Goal: Information Seeking & Learning: Check status

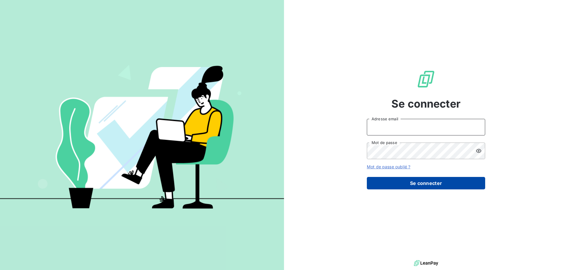
type input "[EMAIL_ADDRESS][PERSON_NAME][DOMAIN_NAME]"
click at [408, 184] on button "Se connecter" at bounding box center [426, 183] width 118 height 12
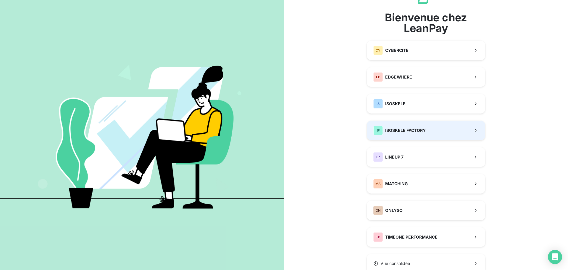
scroll to position [47, 0]
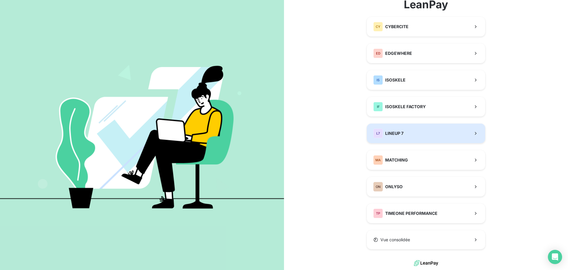
click at [400, 126] on button "L7 LINEUP 7" at bounding box center [426, 133] width 118 height 20
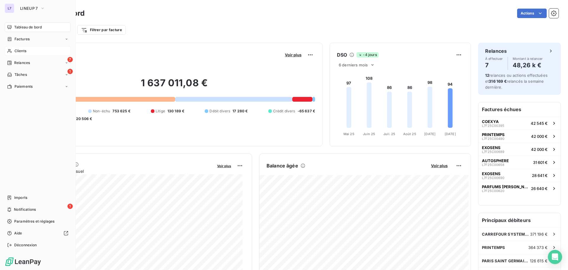
click at [16, 50] on span "Clients" at bounding box center [21, 50] width 12 height 5
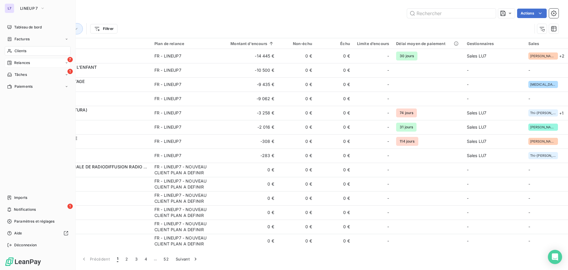
click at [12, 61] on div "Relances" at bounding box center [18, 62] width 23 height 5
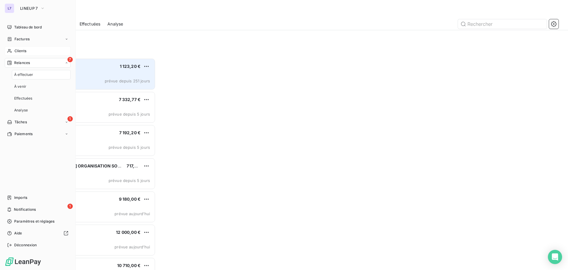
scroll to position [207, 123]
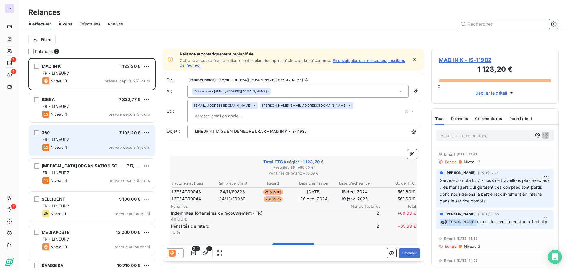
click at [95, 152] on div "369 7 192,20 € FR - LINEUP7 Niveau 4 prévue depuis 5 jours" at bounding box center [91, 140] width 125 height 30
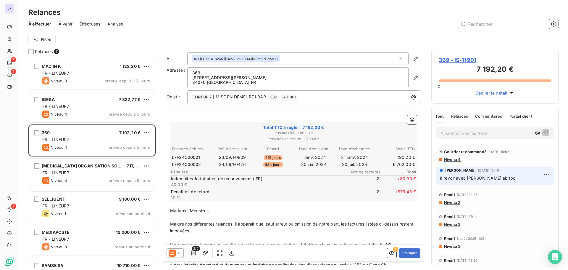
click at [285, 176] on p "Indemnités forfaitaires de recouvrement (IFR)" at bounding box center [257, 179] width 172 height 6
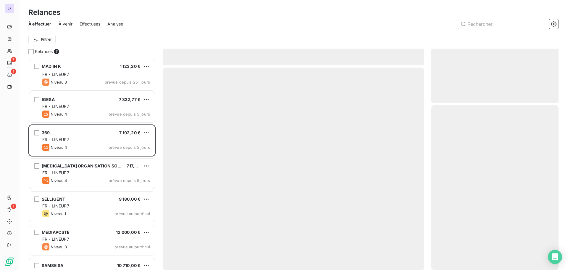
scroll to position [207, 123]
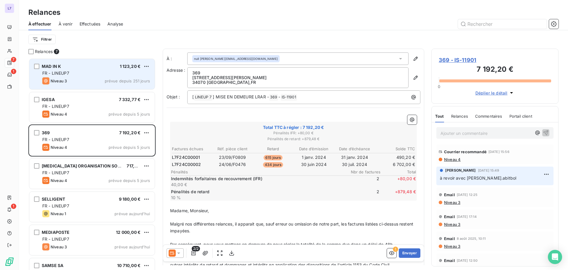
click at [78, 78] on div "Niveau 3 prévue depuis 251 jours" at bounding box center [96, 80] width 108 height 7
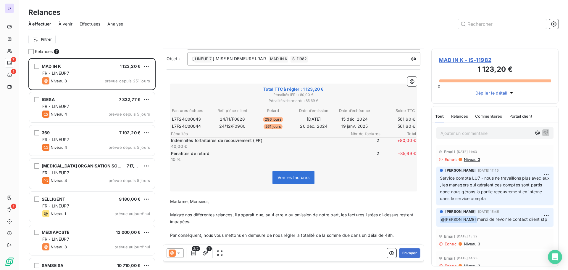
scroll to position [89, 0]
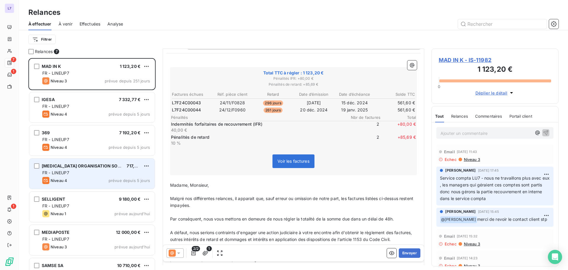
click at [96, 173] on div "FR - LINEUP7" at bounding box center [96, 173] width 108 height 6
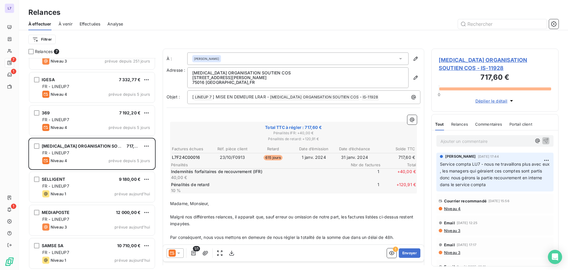
scroll to position [21, 0]
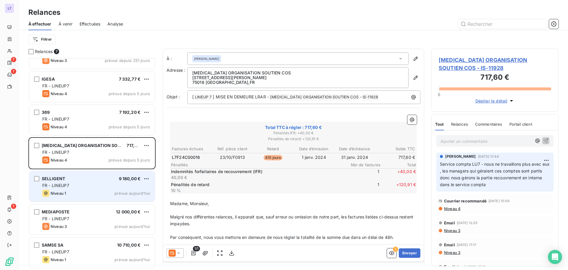
click at [102, 181] on div "SELLIGENT 9 180,00 € FR - LINEUP7 Niveau 1 prévue aujourd’hui" at bounding box center [91, 186] width 125 height 30
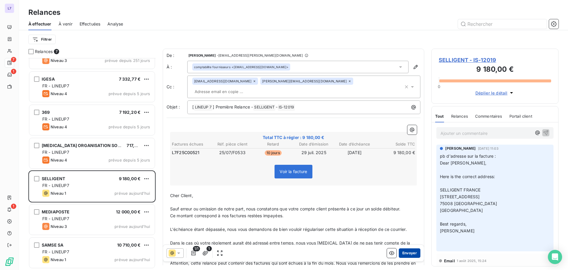
click at [403, 255] on button "Envoyer" at bounding box center [410, 252] width 22 height 9
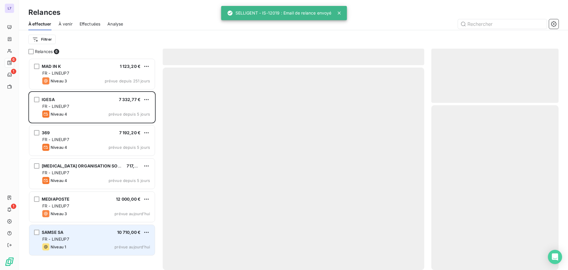
click at [103, 235] on div "SAMSE SA 10 710,00 € FR - LINEUP7 Niveau 1 prévue aujourd’hui" at bounding box center [91, 240] width 125 height 30
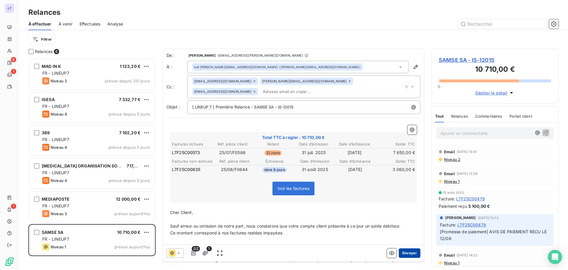
click at [408, 255] on button "Envoyer" at bounding box center [410, 252] width 22 height 9
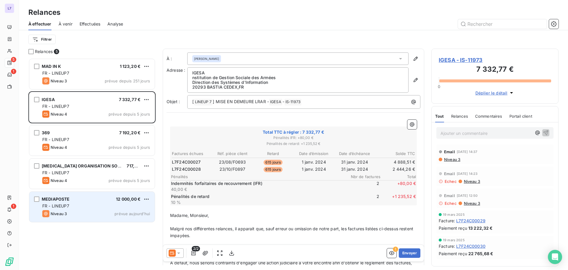
click at [93, 199] on div "MEDIAPOSTE 12 000,00 €" at bounding box center [96, 198] width 108 height 5
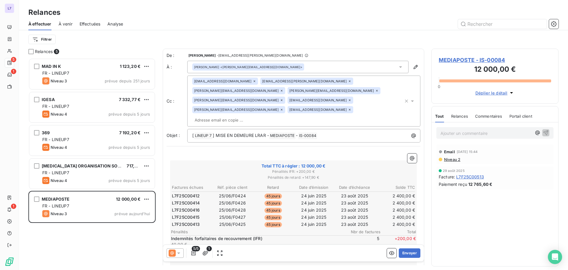
click at [452, 136] on p "Ajouter un commentaire ﻿" at bounding box center [486, 132] width 91 height 7
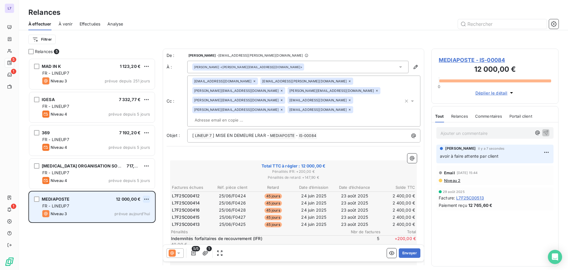
click at [145, 197] on html "L7 5 1 1 Relances À effectuer À venir Effectuées Analyse Filtrer Relances 5 MAD…" at bounding box center [284, 135] width 568 height 270
click at [119, 219] on div "Passer cette action" at bounding box center [120, 221] width 53 height 9
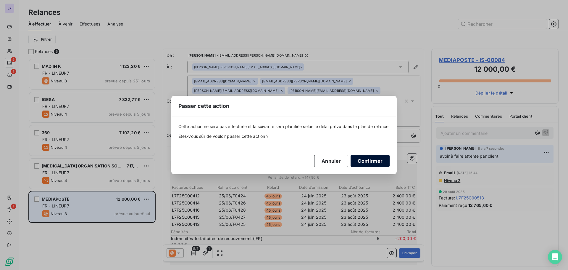
click at [358, 160] on button "Confirmer" at bounding box center [370, 161] width 39 height 12
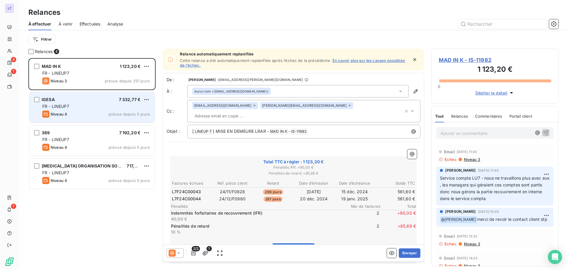
click at [72, 101] on div "IGESA 7 332,77 €" at bounding box center [96, 99] width 108 height 5
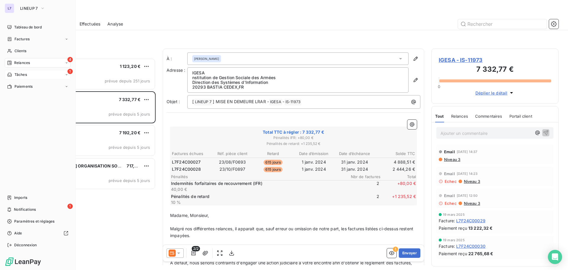
click at [15, 74] on span "Tâches" at bounding box center [21, 74] width 12 height 5
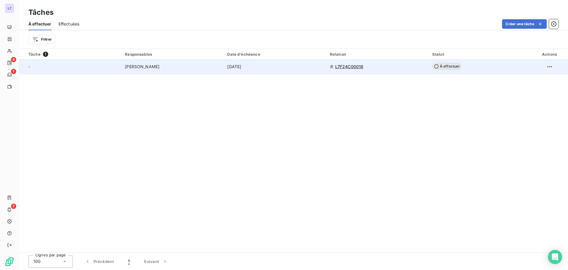
click at [419, 62] on td "L7F24C00018" at bounding box center [377, 66] width 102 height 14
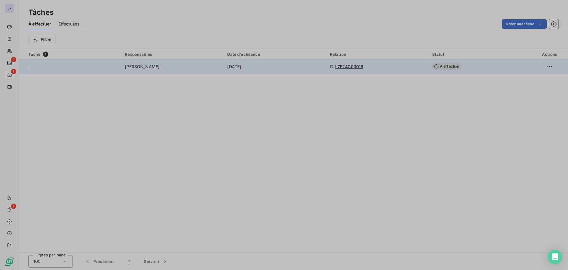
type input "09/10/2025"
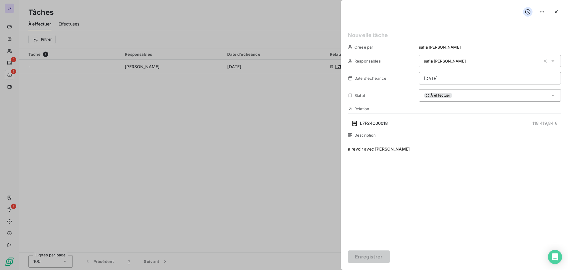
click at [276, 108] on div at bounding box center [284, 135] width 568 height 270
click at [553, 10] on button "button" at bounding box center [556, 11] width 9 height 9
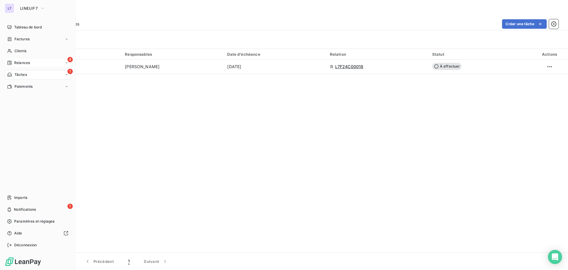
click at [12, 64] on div "Relances" at bounding box center [18, 62] width 23 height 5
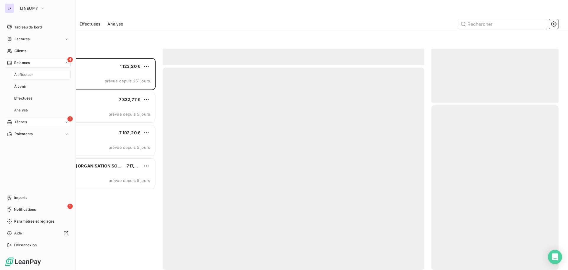
scroll to position [207, 123]
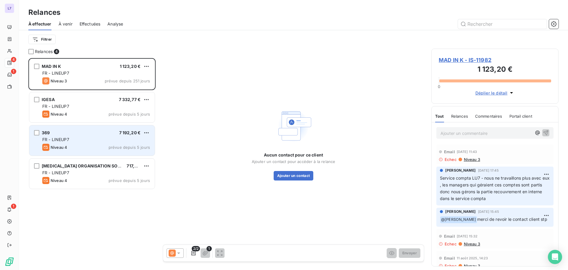
scroll to position [207, 123]
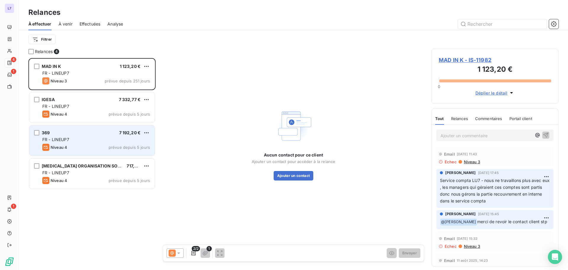
click at [53, 141] on span "FR - LINEUP7" at bounding box center [55, 139] width 27 height 5
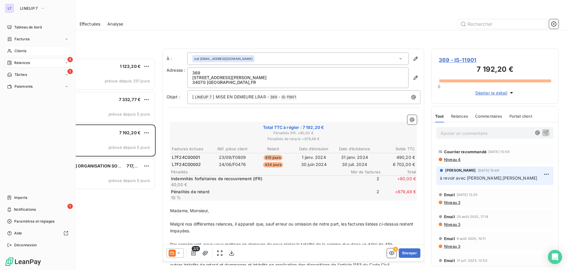
click at [16, 52] on span "Clients" at bounding box center [21, 50] width 12 height 5
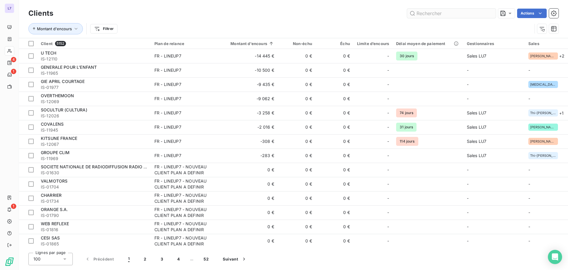
click at [427, 15] on input "text" at bounding box center [451, 13] width 89 height 9
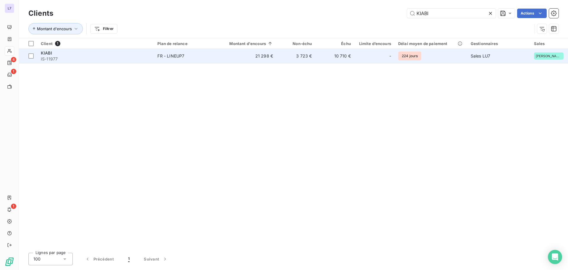
type input "KIABI"
click at [253, 60] on td "21 298 €" at bounding box center [246, 56] width 59 height 14
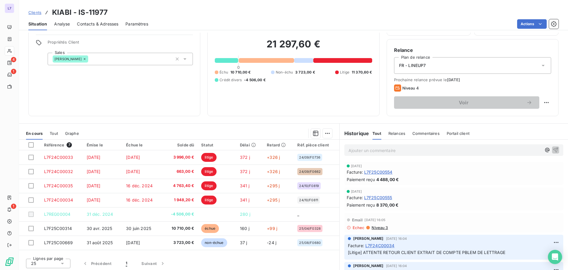
scroll to position [40, 0]
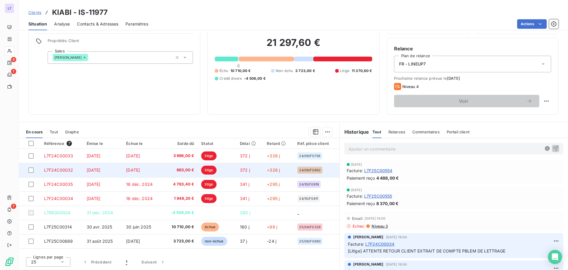
click at [190, 171] on span "663,00 €" at bounding box center [180, 170] width 28 height 6
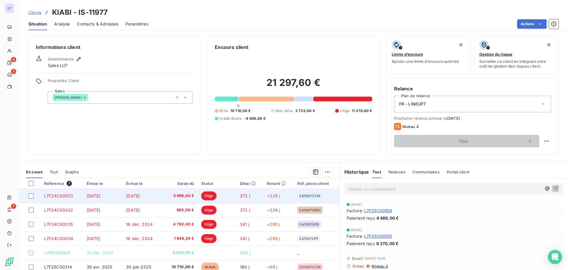
click at [101, 197] on span "30 sept. 2024" at bounding box center [94, 195] width 14 height 5
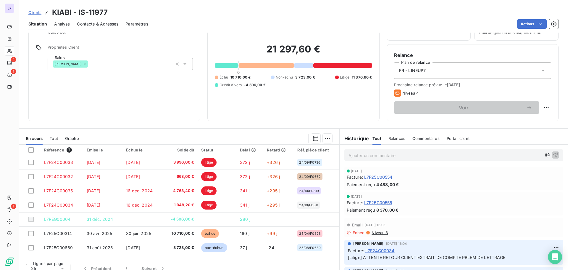
scroll to position [40, 0]
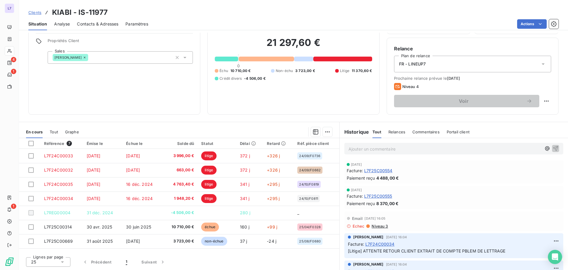
click at [54, 129] on span "Tout" at bounding box center [54, 131] width 8 height 5
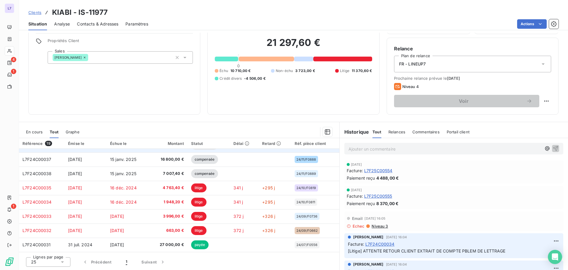
scroll to position [0, 0]
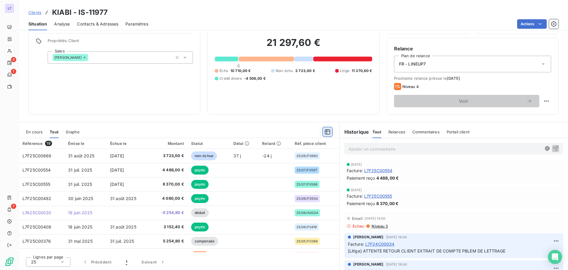
click at [327, 131] on icon "button" at bounding box center [328, 132] width 6 height 6
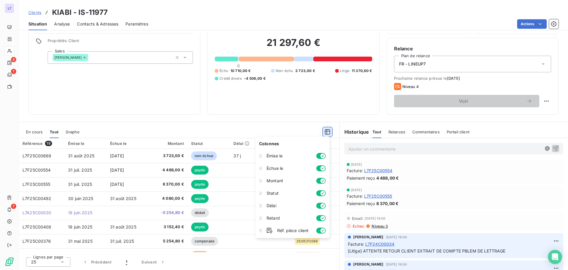
click at [327, 131] on icon "button" at bounding box center [328, 132] width 6 height 6
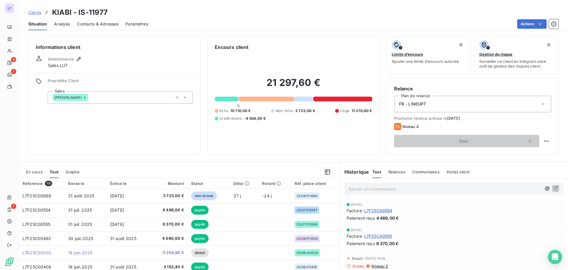
scroll to position [40, 0]
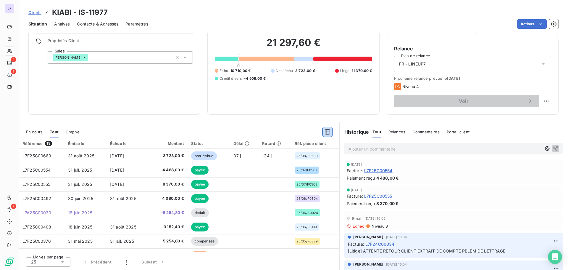
click at [31, 134] on span "En cours" at bounding box center [34, 131] width 17 height 5
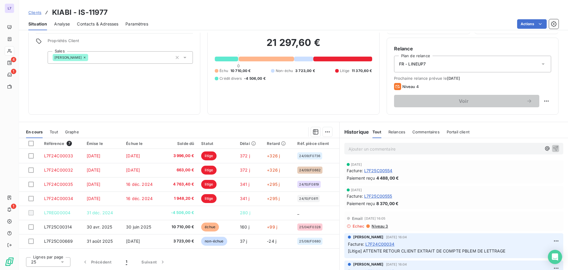
click at [55, 132] on span "Tout" at bounding box center [54, 131] width 8 height 5
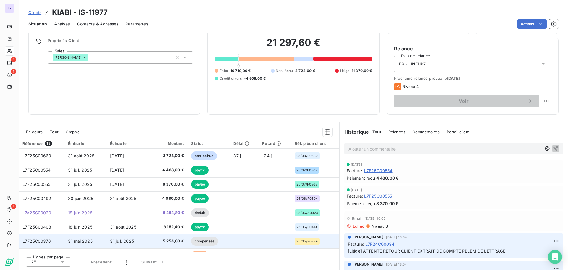
scroll to position [0, 0]
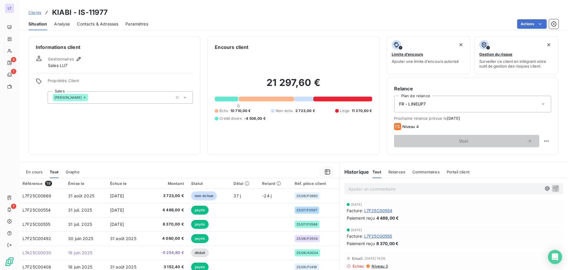
click at [29, 175] on div "En cours" at bounding box center [34, 171] width 17 height 12
